Goal: Transaction & Acquisition: Download file/media

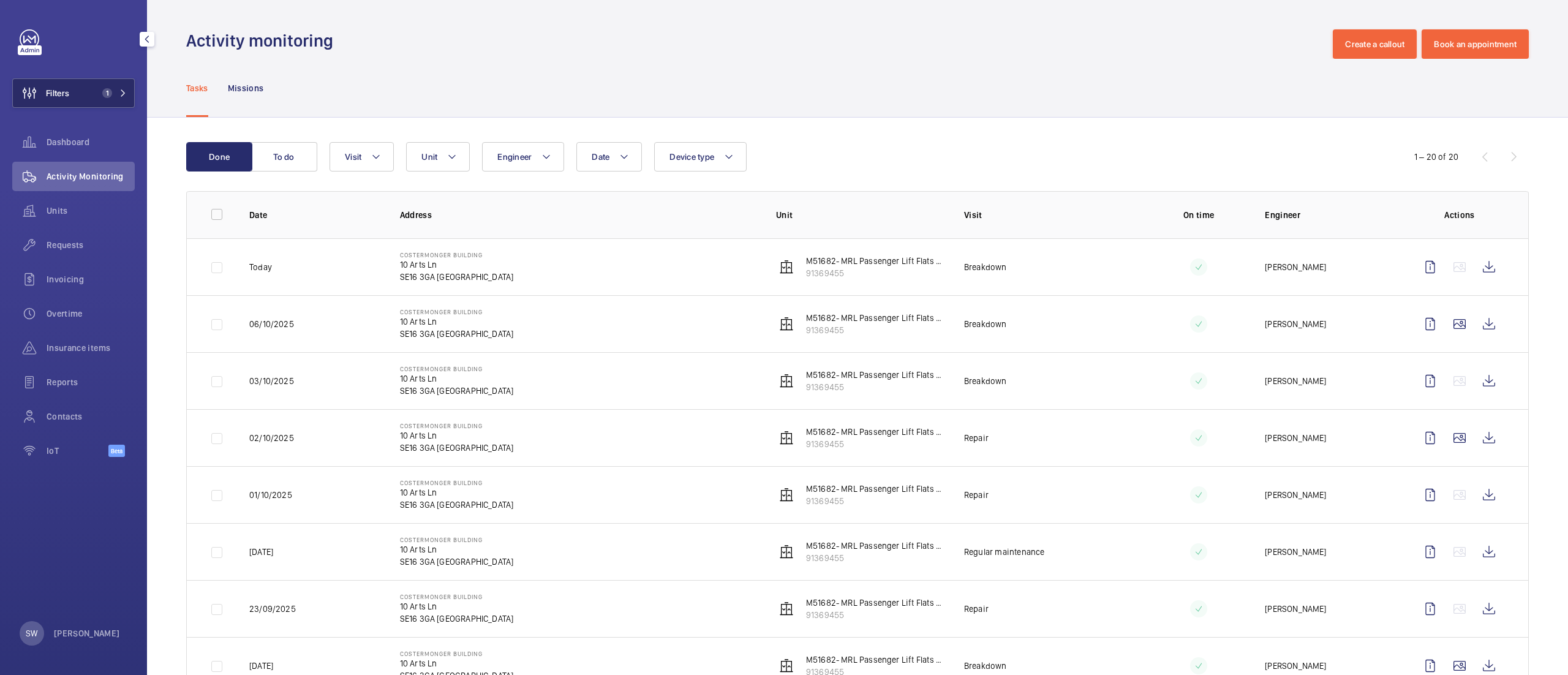
click at [77, 90] on button "Filters 1" at bounding box center [73, 93] width 122 height 30
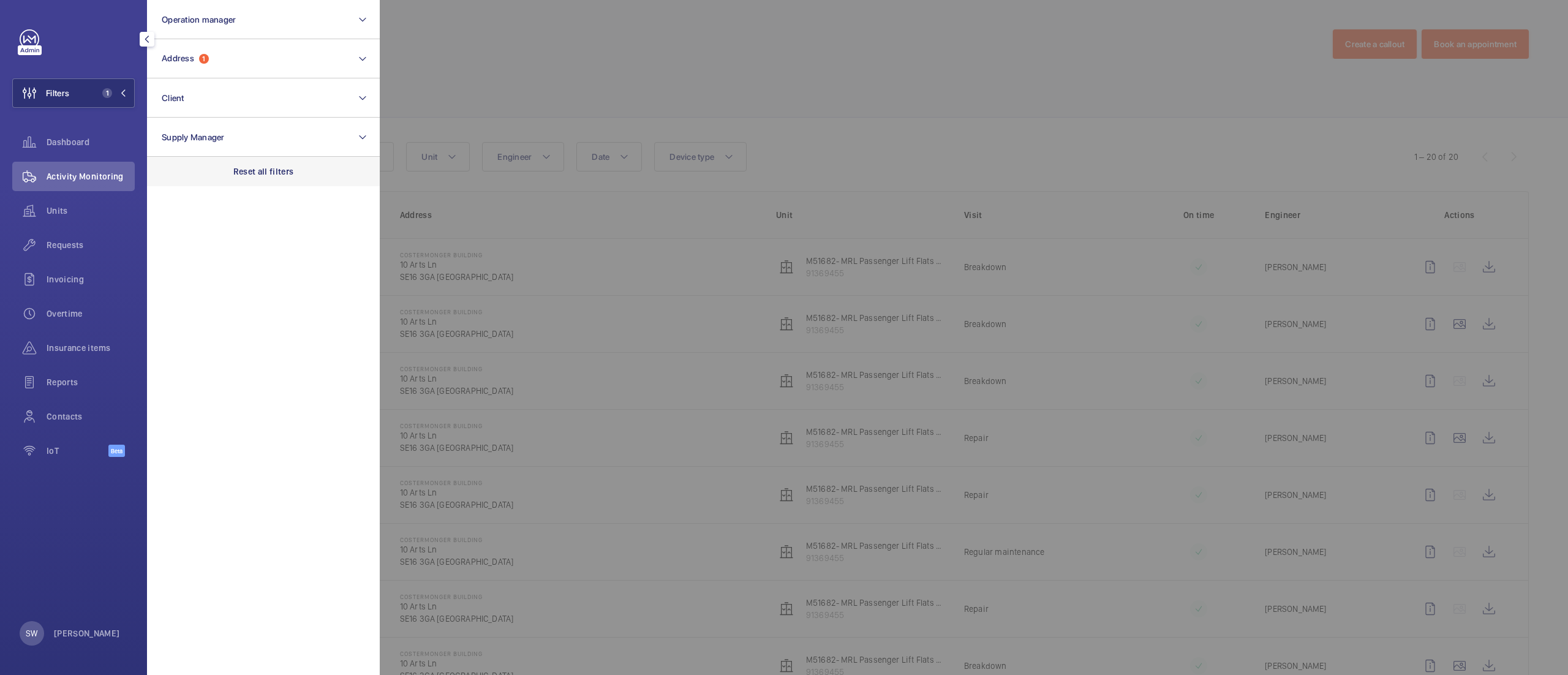
click at [278, 166] on p "Reset all filters" at bounding box center [264, 172] width 61 height 12
drag, startPoint x: 220, startPoint y: 82, endPoint x: 224, endPoint y: 88, distance: 7.2
click at [220, 84] on button "Client" at bounding box center [263, 98] width 233 height 39
type input "k"
type input "the oaks"
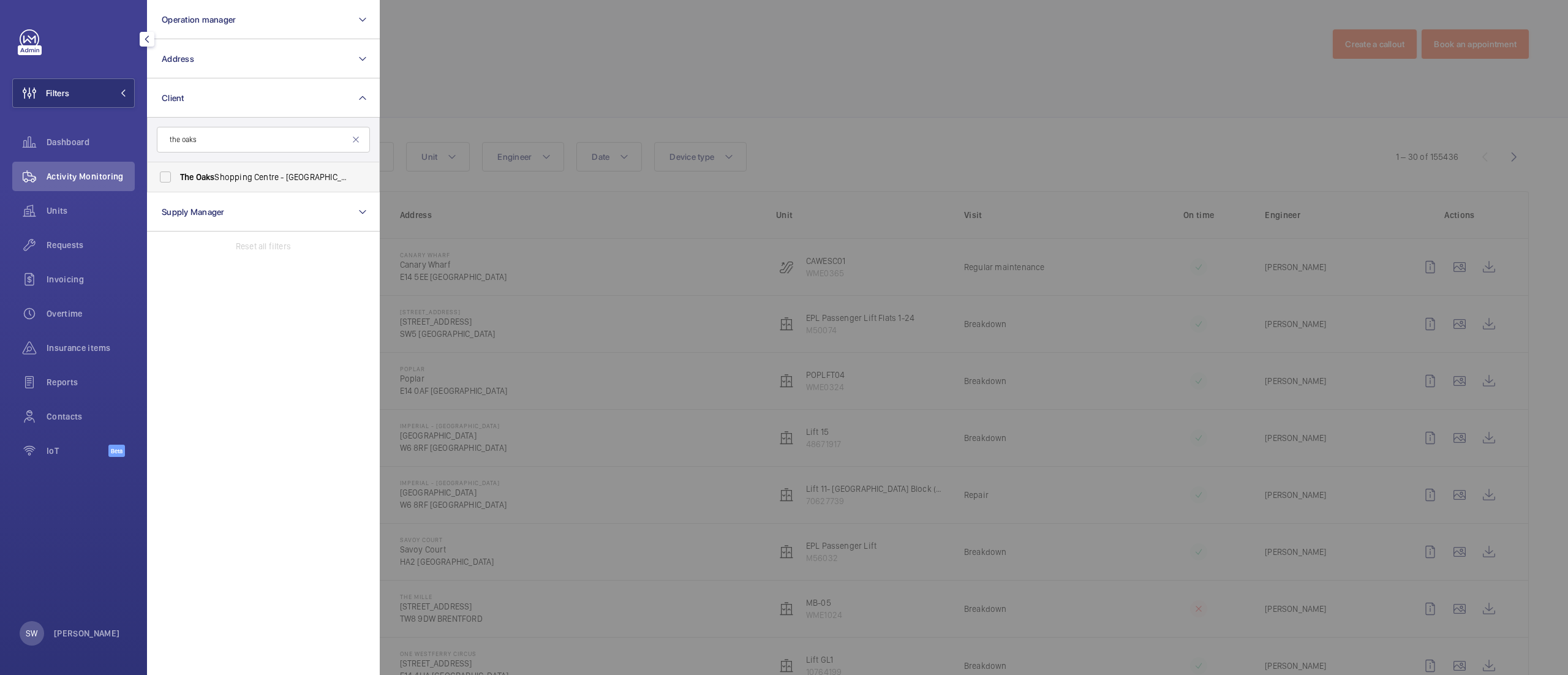
click at [231, 180] on span "[GEOGRAPHIC_DATA] - [GEOGRAPHIC_DATA]" at bounding box center [264, 177] width 168 height 12
click at [177, 180] on input "[GEOGRAPHIC_DATA] - [GEOGRAPHIC_DATA]" at bounding box center [165, 177] width 24 height 24
checkbox input "true"
click at [614, 95] on div at bounding box center [1163, 338] width 1568 height 675
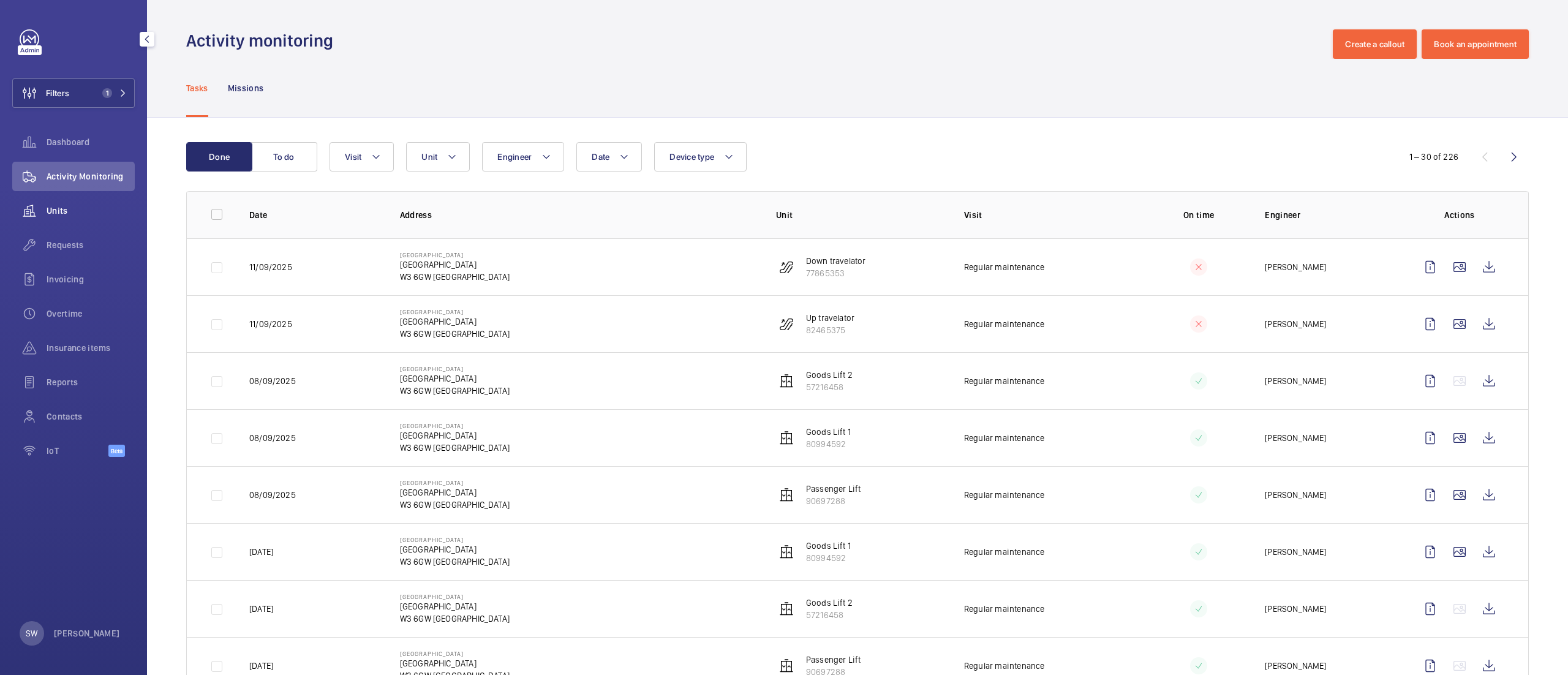
click at [104, 204] on span "Units" at bounding box center [90, 211] width 88 height 12
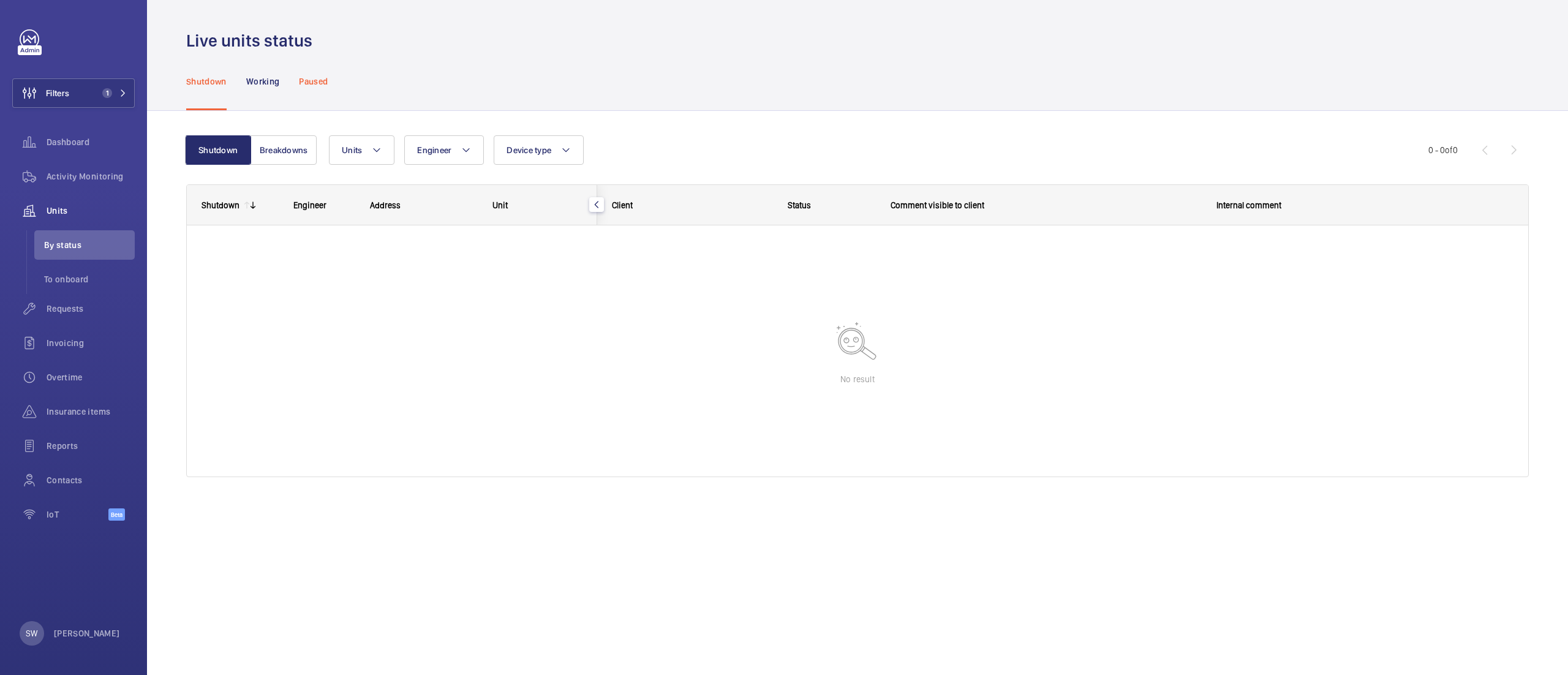
click at [318, 84] on p "Paused" at bounding box center [313, 81] width 29 height 12
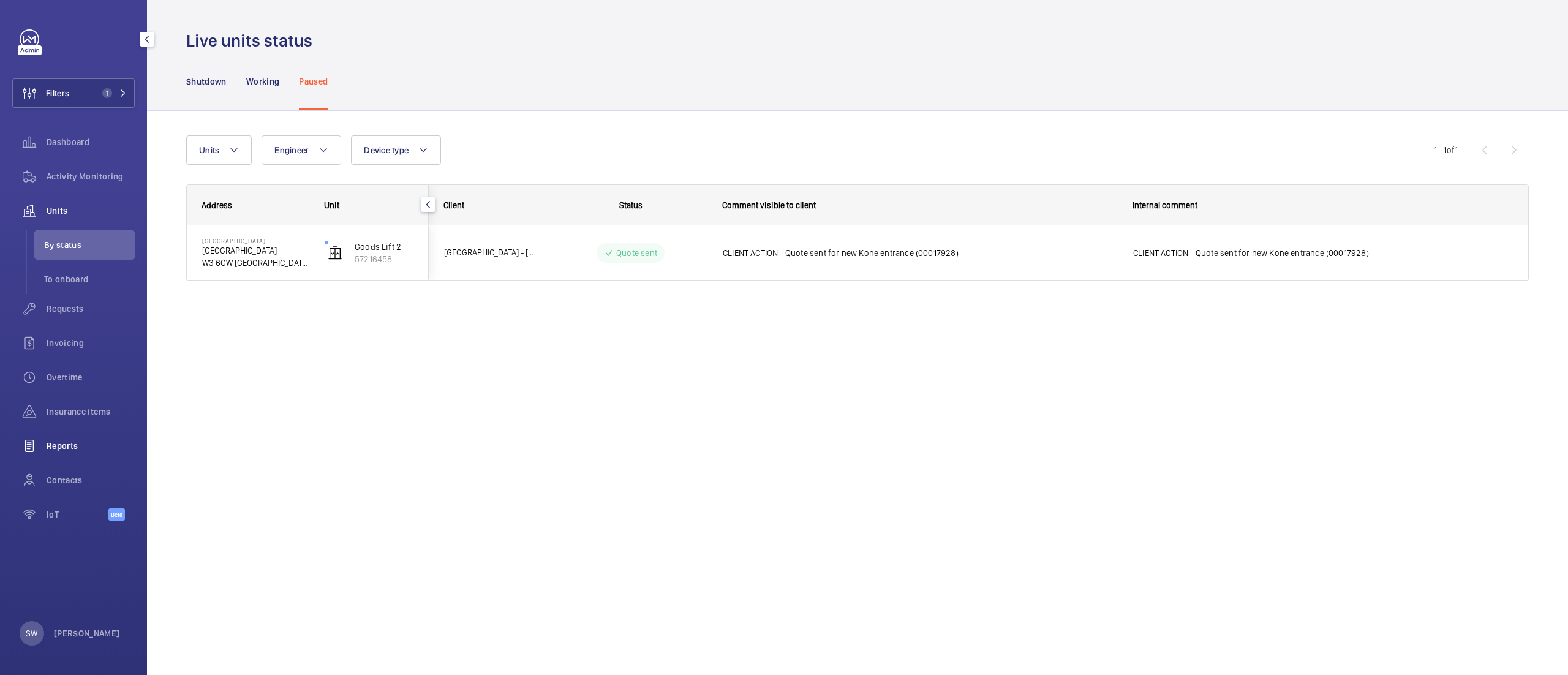
click at [59, 440] on span "Reports" at bounding box center [90, 446] width 88 height 12
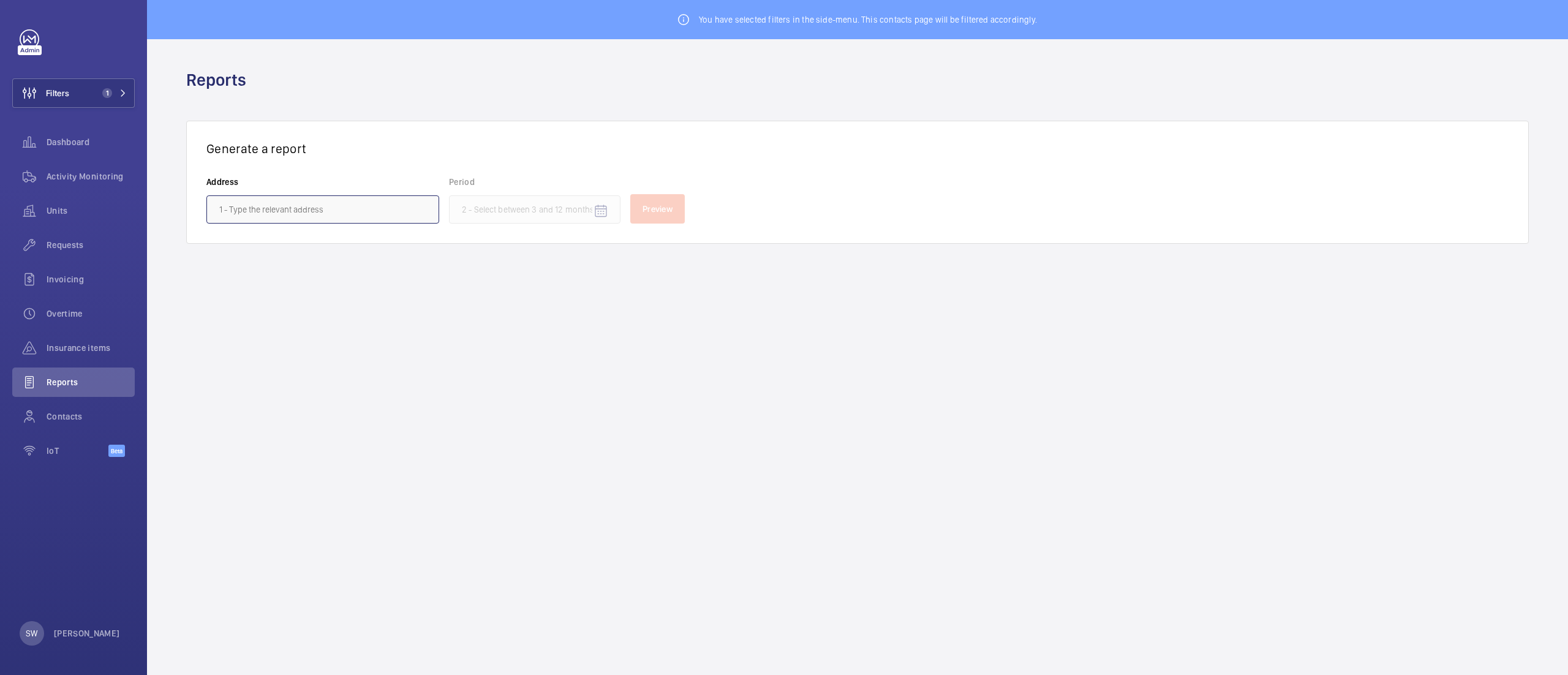
click at [327, 205] on input "text" at bounding box center [322, 209] width 233 height 28
click at [324, 242] on span "[GEOGRAPHIC_DATA] - [GEOGRAPHIC_DATA]" at bounding box center [300, 246] width 160 height 12
type input "[GEOGRAPHIC_DATA] - [GEOGRAPHIC_DATA]"
click at [507, 195] on wm-front-input-datepicker "Period" at bounding box center [534, 199] width 171 height 48
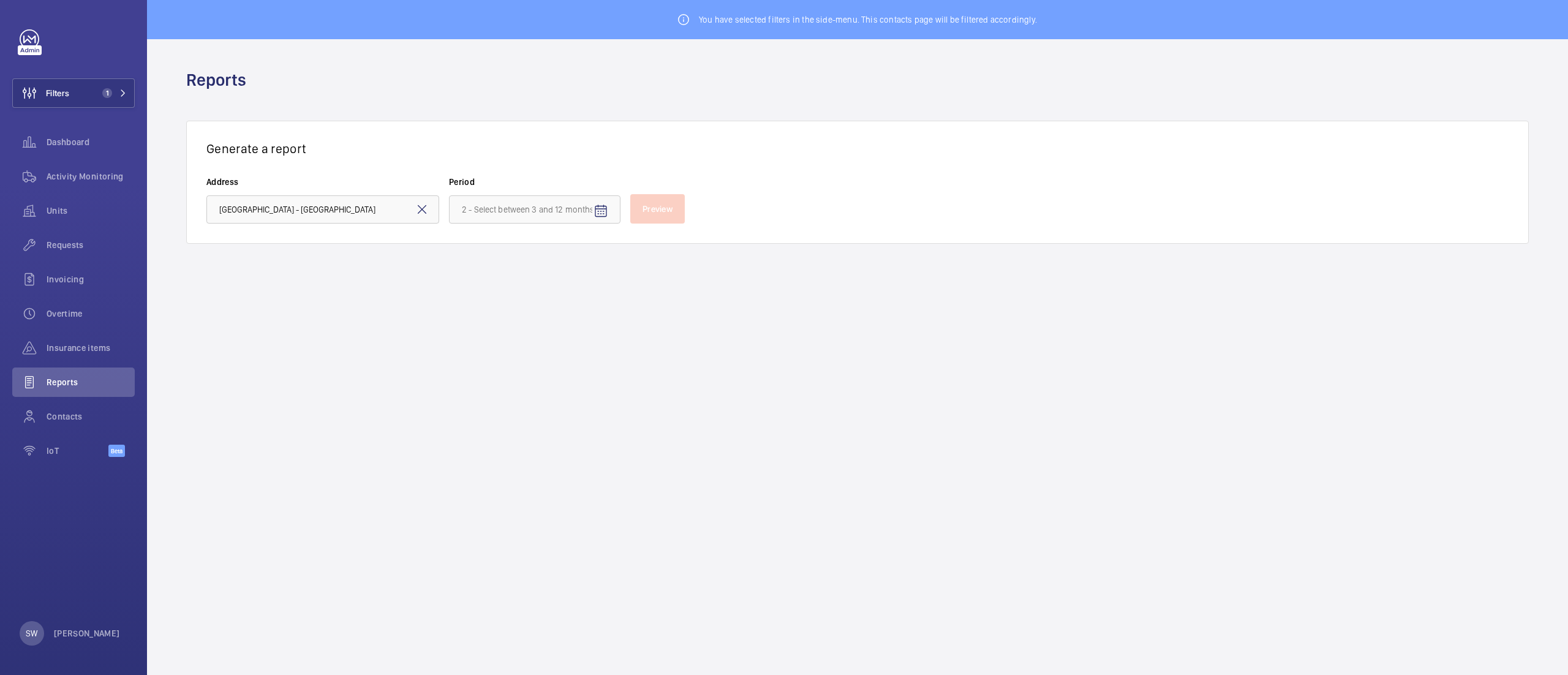
scroll to position [0, 0]
click at [507, 204] on input at bounding box center [534, 209] width 171 height 28
click at [579, 331] on span "[DATE]" at bounding box center [593, 326] width 50 height 29
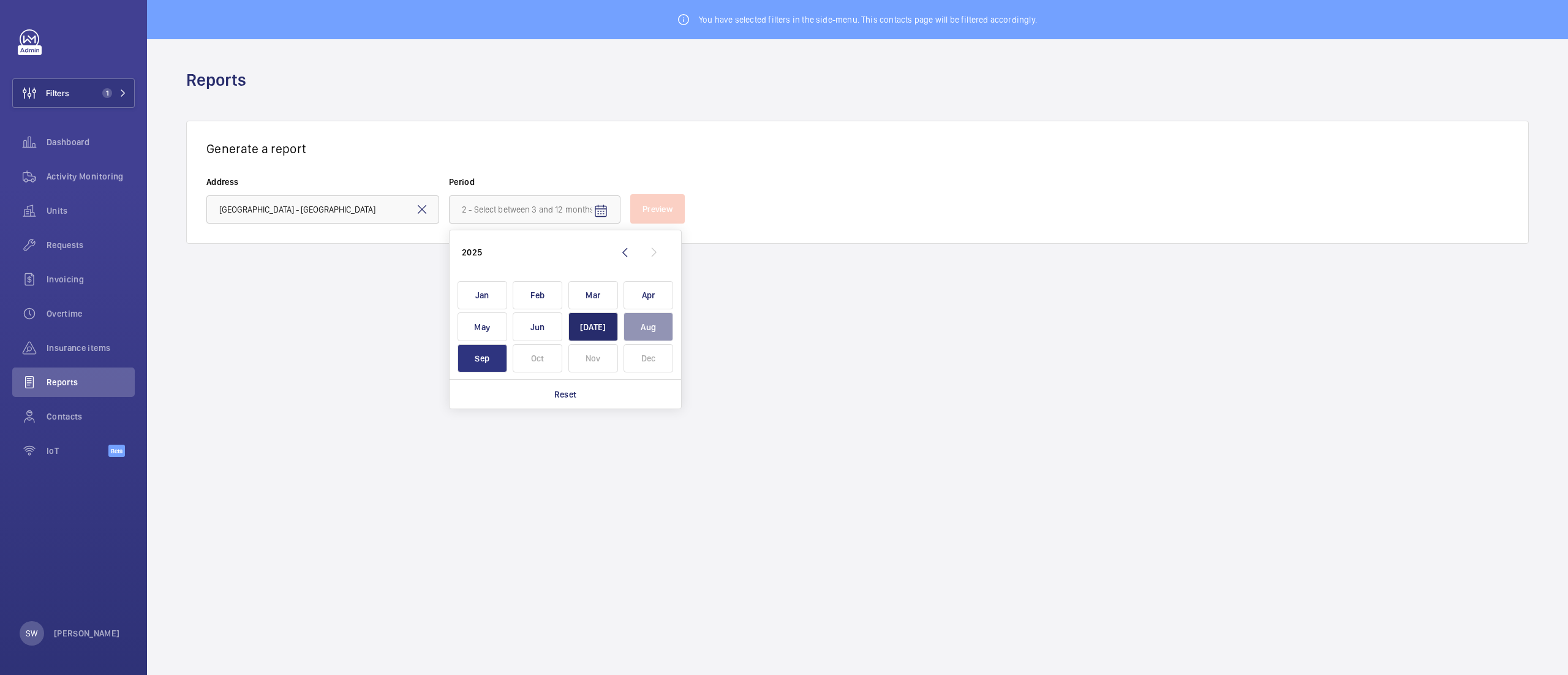
click at [494, 361] on span "Sep" at bounding box center [483, 359] width 50 height 29
type input "[DATE] - [DATE]"
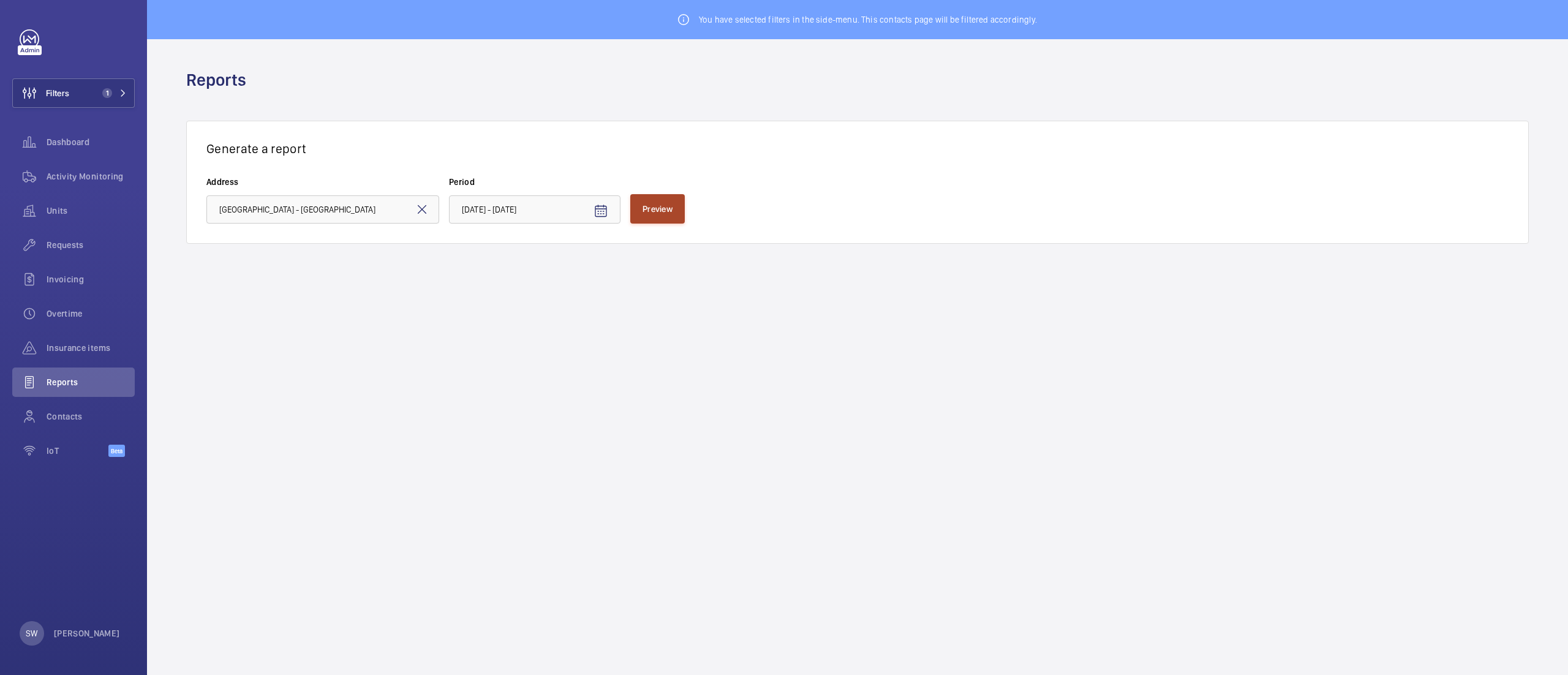
click at [657, 217] on button "Preview" at bounding box center [657, 208] width 55 height 30
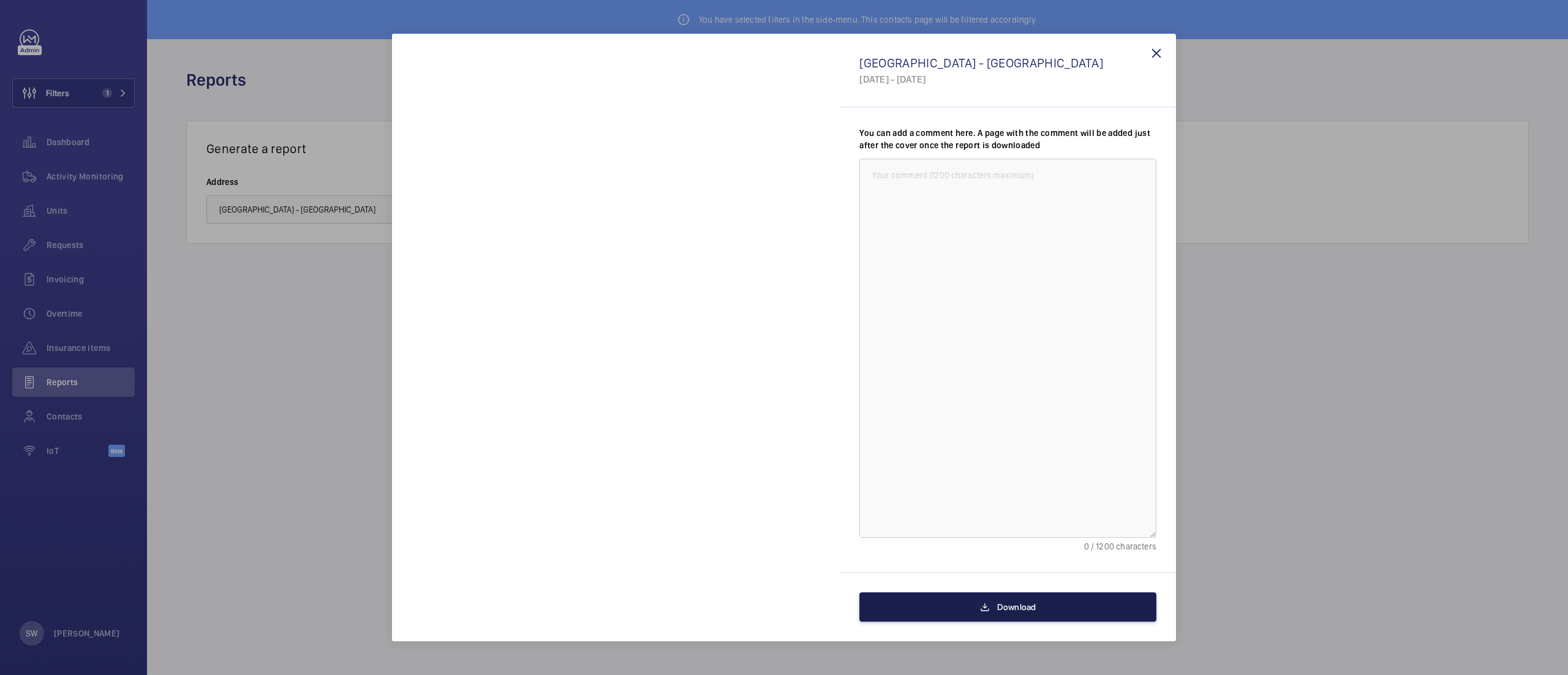
click at [963, 609] on button "Download" at bounding box center [1008, 607] width 297 height 30
